Goal: Information Seeking & Learning: Learn about a topic

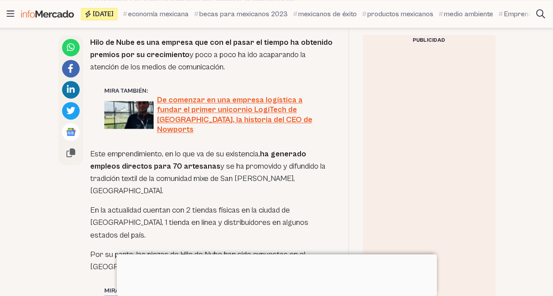
scroll to position [599, 0]
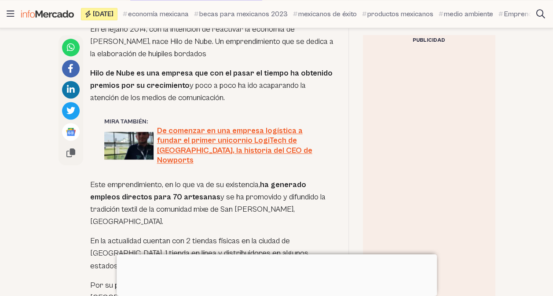
scroll to position [567, 0]
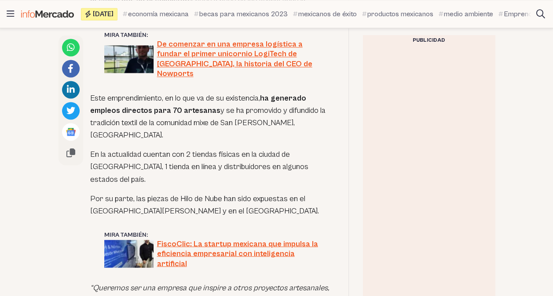
scroll to position [655, 0]
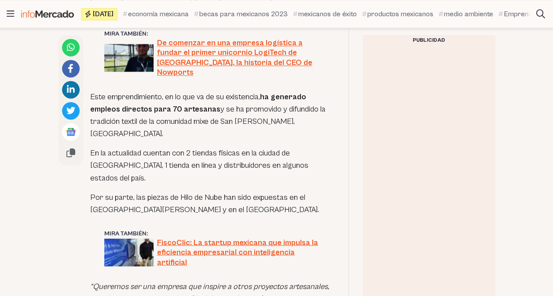
drag, startPoint x: 134, startPoint y: 173, endPoint x: 158, endPoint y: 191, distance: 30.3
drag, startPoint x: 158, startPoint y: 191, endPoint x: 123, endPoint y: 175, distance: 38.6
click at [123, 191] on p "Por su parte, las piezas de Hilo de Nube han sido expuestas en el [GEOGRAPHIC_D…" at bounding box center [212, 203] width 244 height 25
drag, startPoint x: 123, startPoint y: 175, endPoint x: 136, endPoint y: 173, distance: 12.9
click at [136, 191] on p "Por su parte, las piezas de Hilo de Nube han sido expuestas en el [GEOGRAPHIC_D…" at bounding box center [212, 203] width 244 height 25
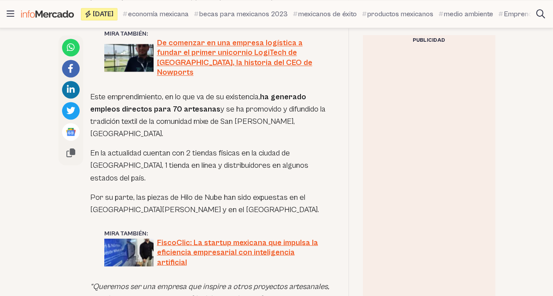
drag, startPoint x: 134, startPoint y: 172, endPoint x: 161, endPoint y: 194, distance: 35.0
click at [161, 194] on p "Por su parte, las piezas de Hilo de Nube han sido expuestas en el [GEOGRAPHIC_D…" at bounding box center [212, 203] width 244 height 25
copy p "las piezas de Hilo de Nube han sido expuestas en el museo Victoria & Albert de …"
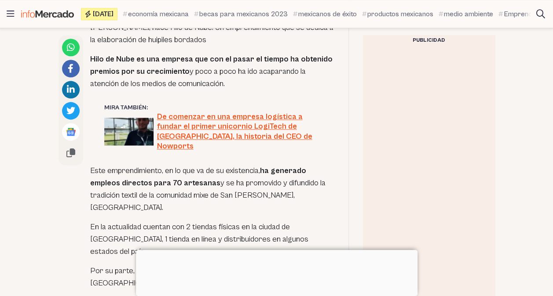
scroll to position [516, 0]
